Goal: Task Accomplishment & Management: Manage account settings

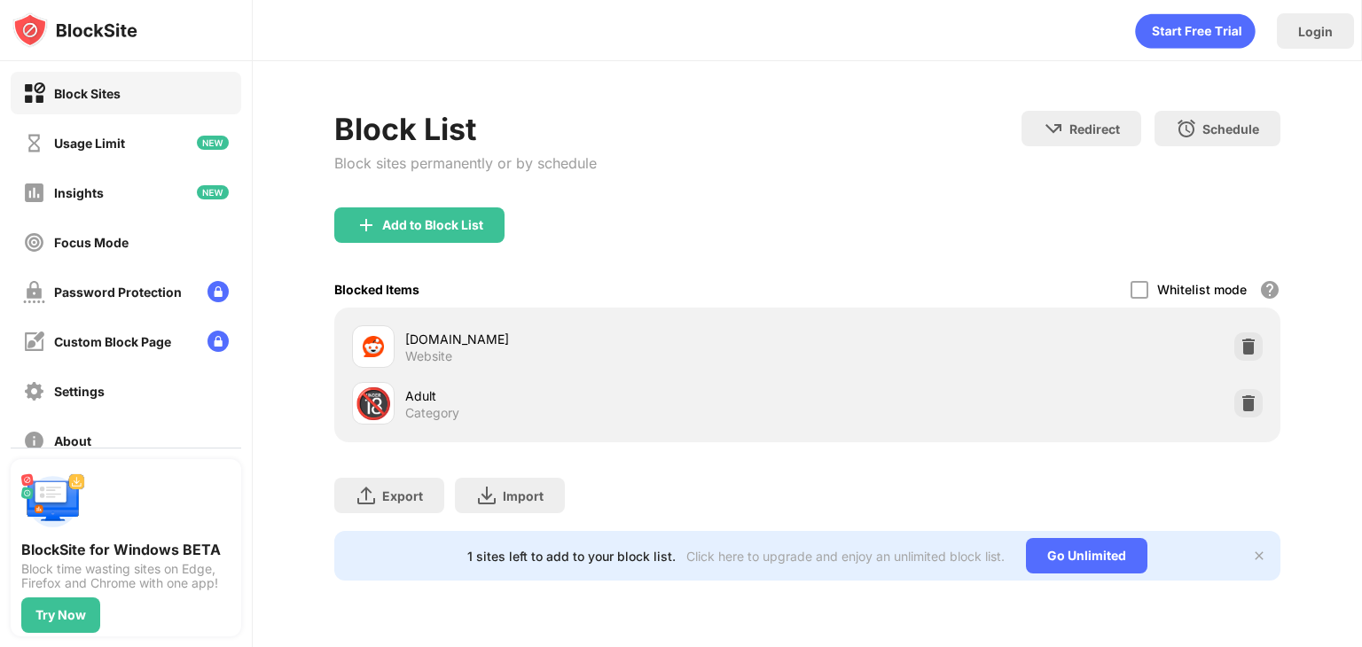
click at [1239, 343] on img at bounding box center [1248, 347] width 18 height 18
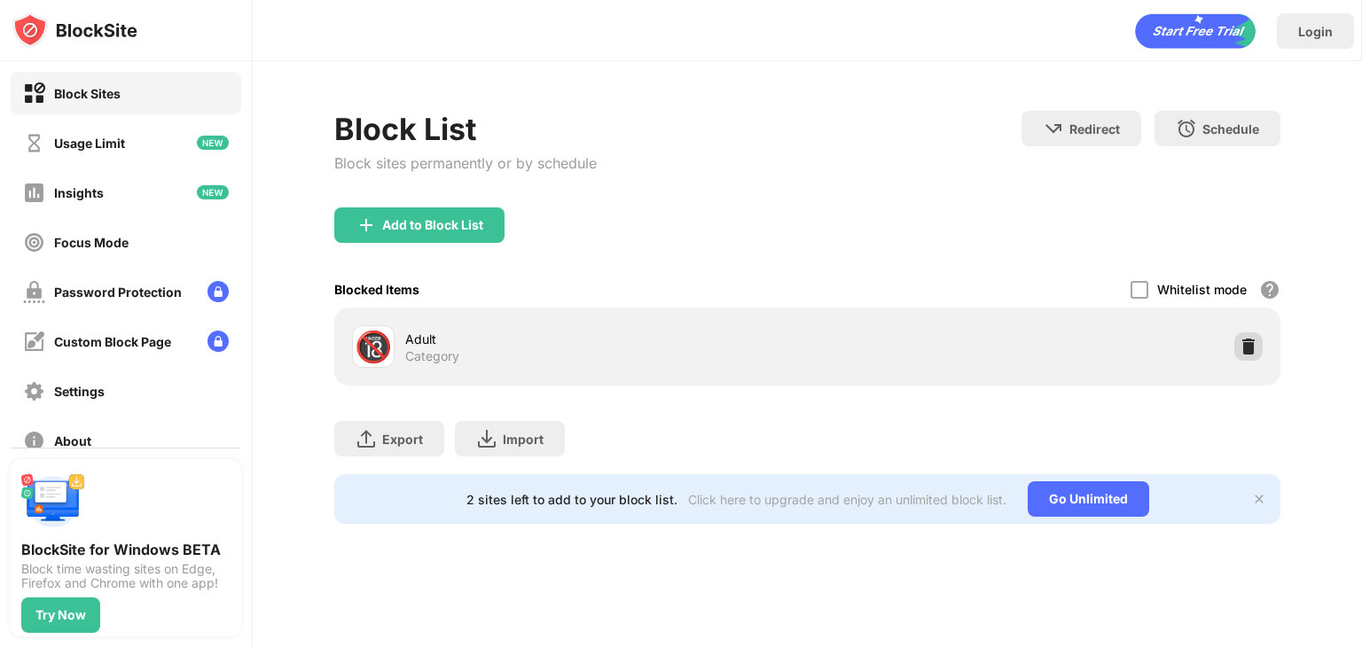
click at [1255, 352] on img at bounding box center [1248, 347] width 18 height 18
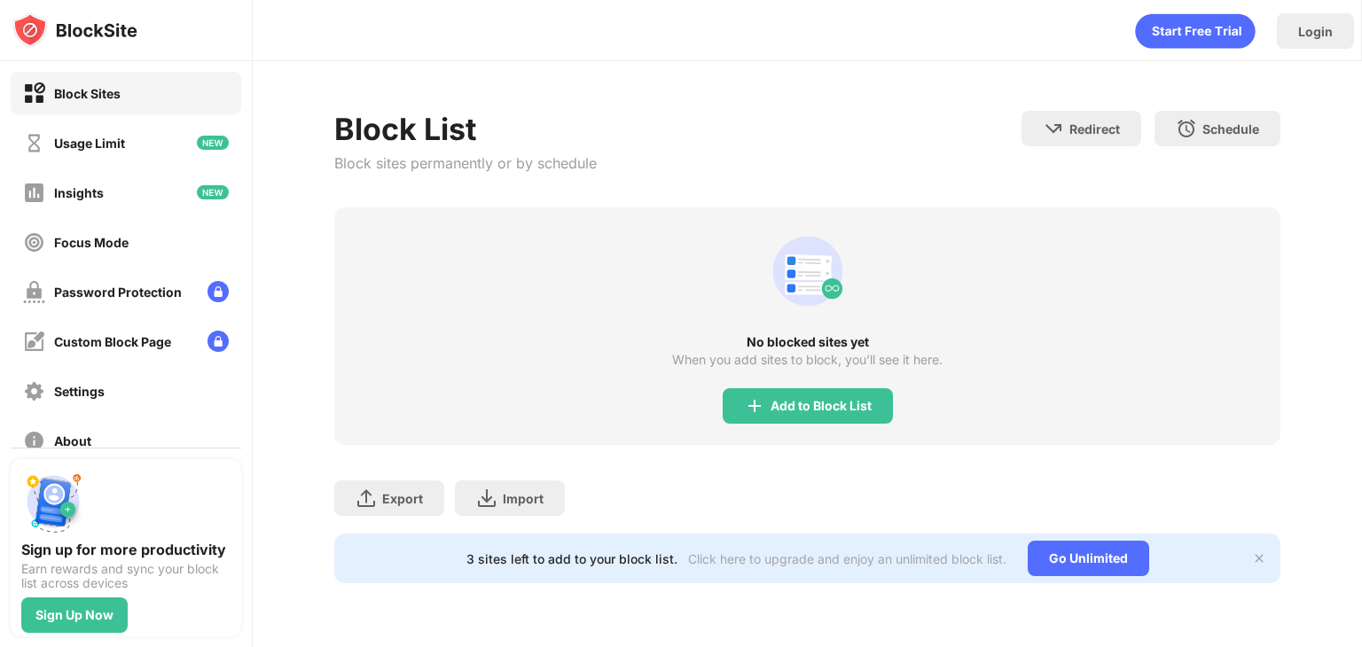
click at [876, 400] on div "Add to Block List" at bounding box center [808, 405] width 170 height 35
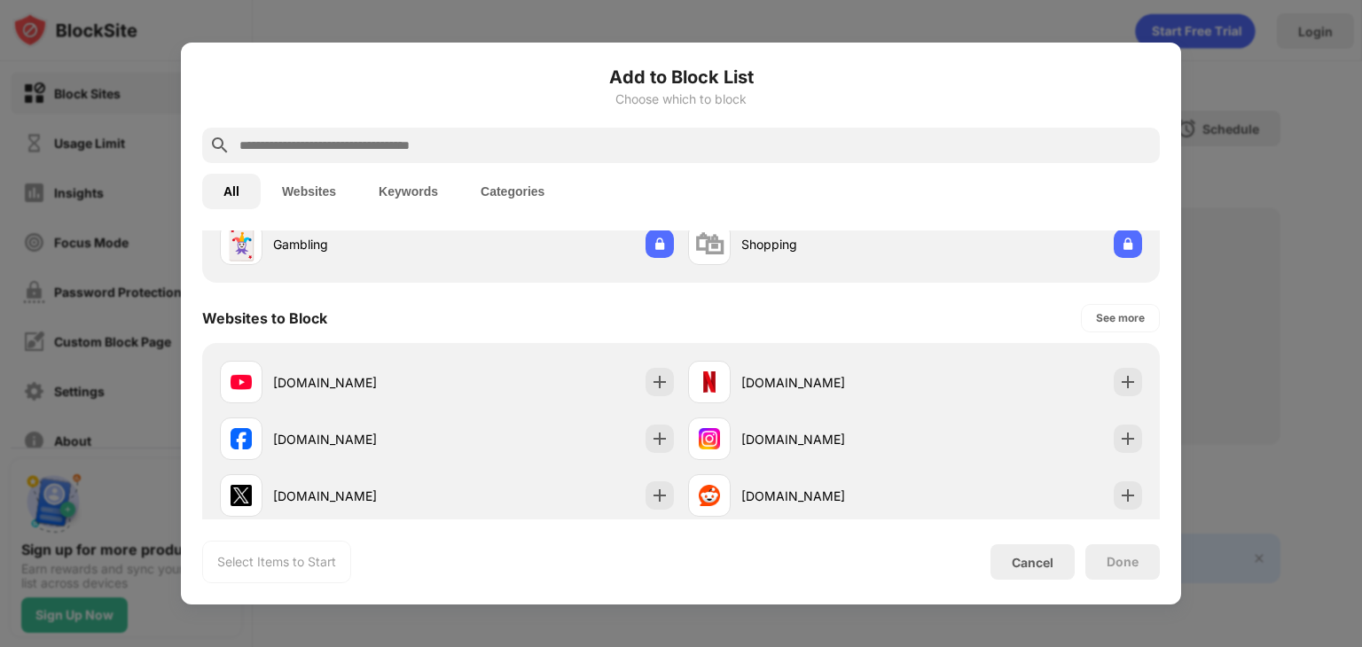
scroll to position [355, 0]
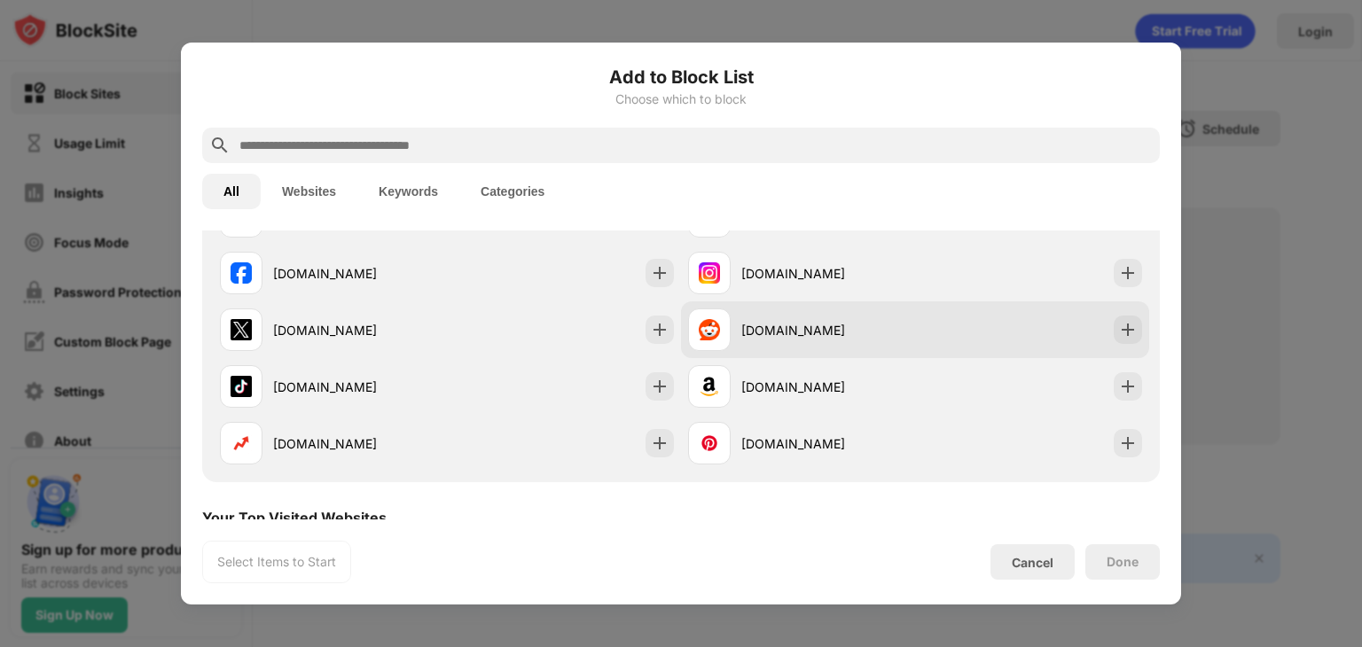
click at [878, 346] on div "reddit.com" at bounding box center [801, 330] width 227 height 43
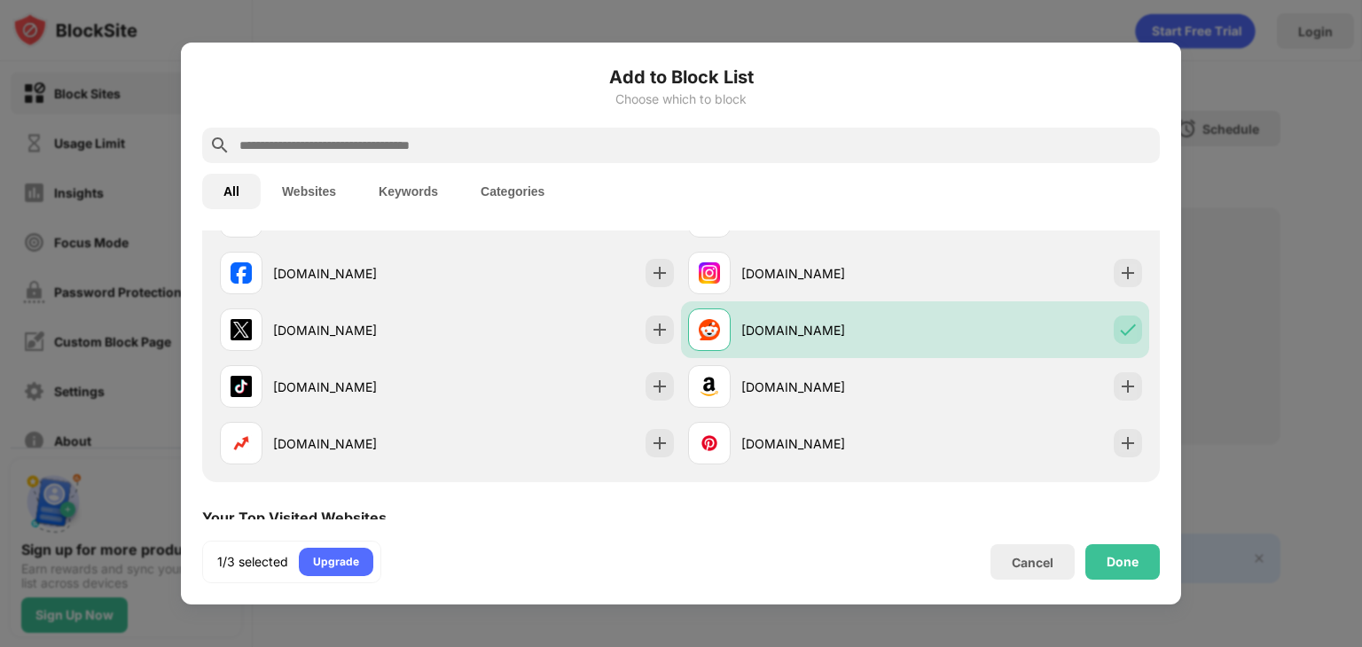
click at [1121, 568] on div "Done" at bounding box center [1122, 562] width 32 height 14
